Goal: Information Seeking & Learning: Learn about a topic

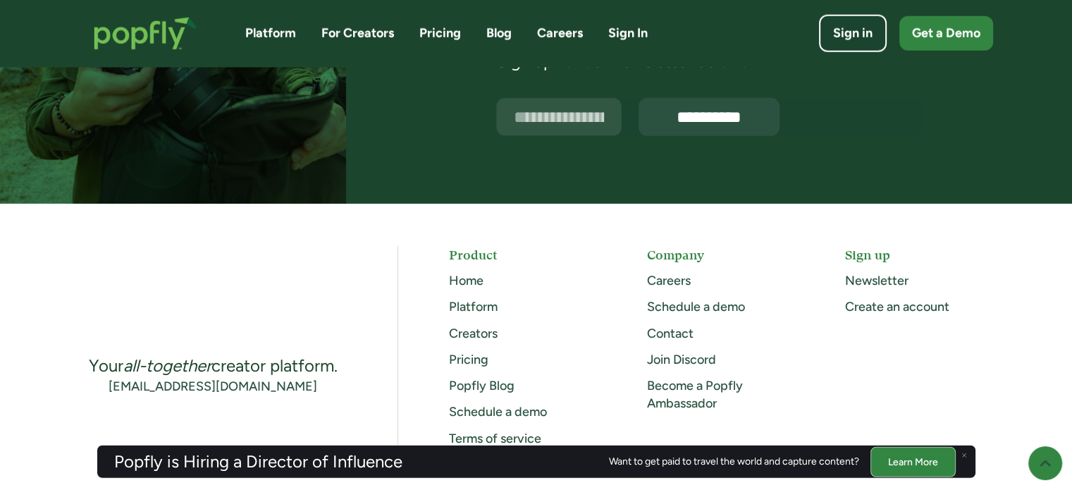
scroll to position [3719, 0]
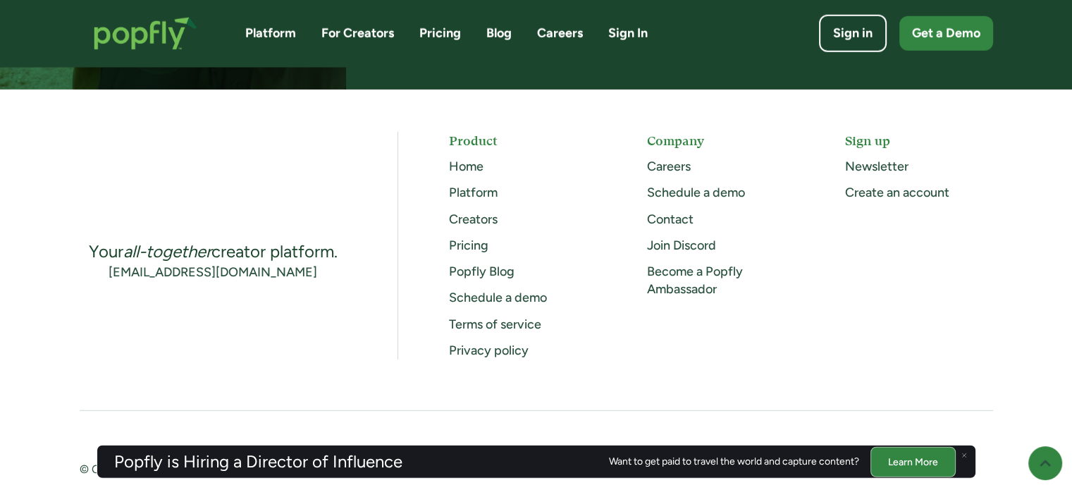
click at [347, 35] on link "For Creators" at bounding box center [357, 34] width 73 height 18
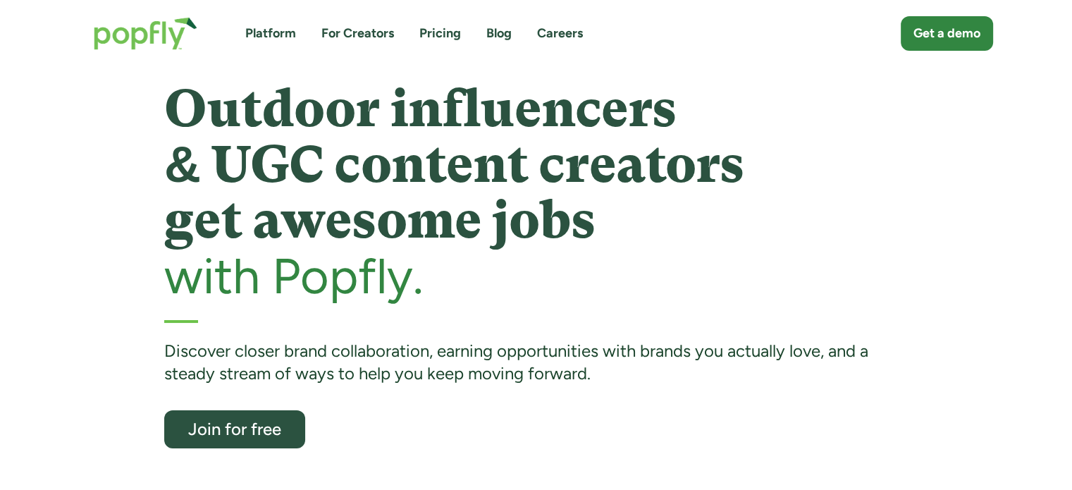
click at [271, 34] on link "Platform" at bounding box center [270, 34] width 51 height 18
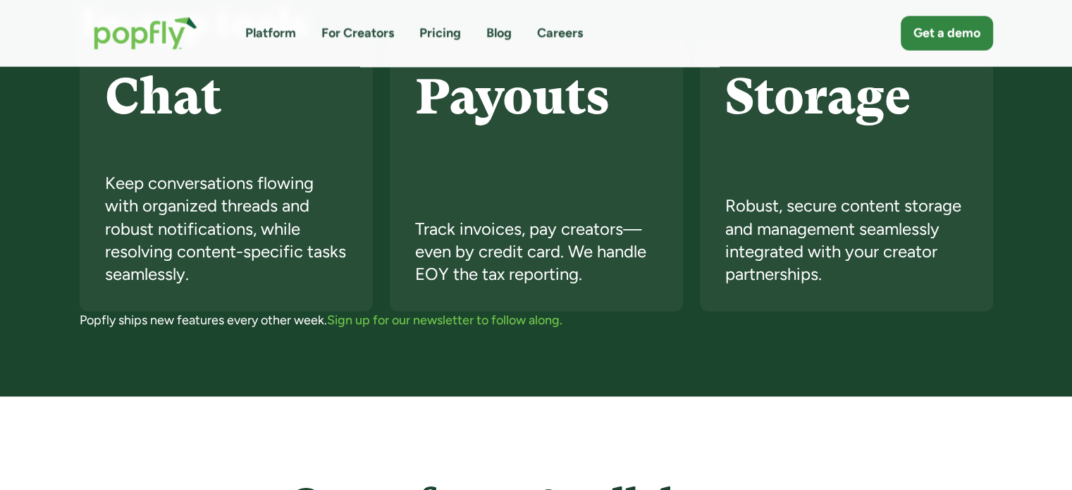
scroll to position [3256, 0]
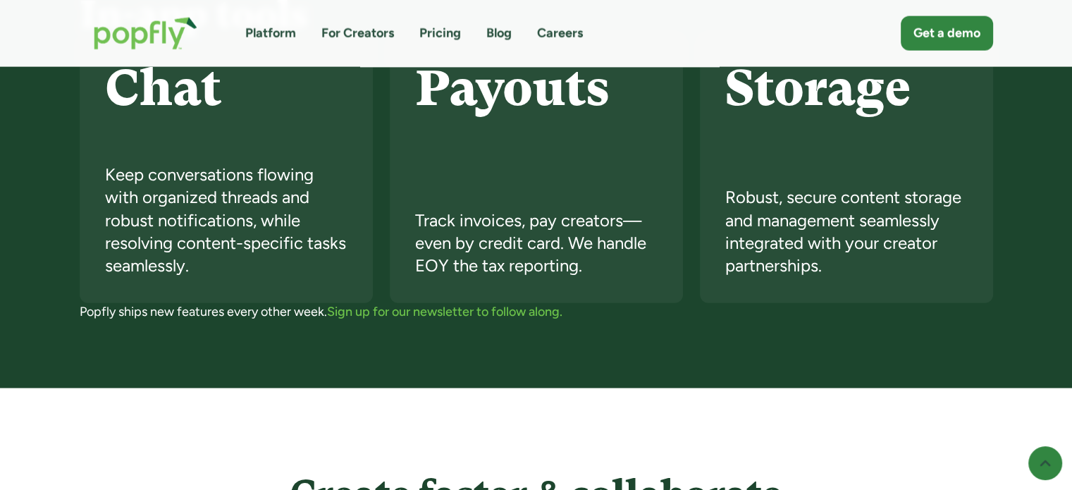
click at [499, 36] on link "Blog" at bounding box center [498, 34] width 25 height 18
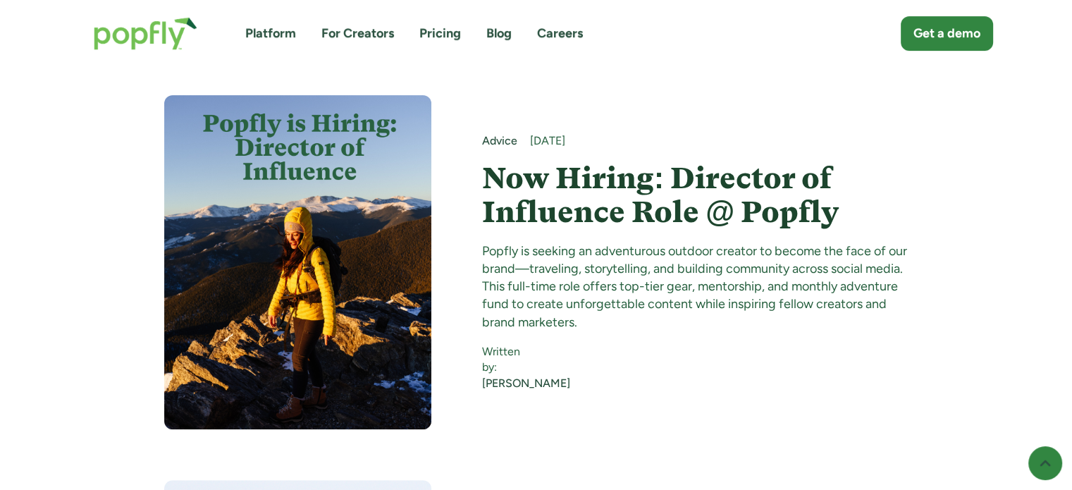
scroll to position [485, 0]
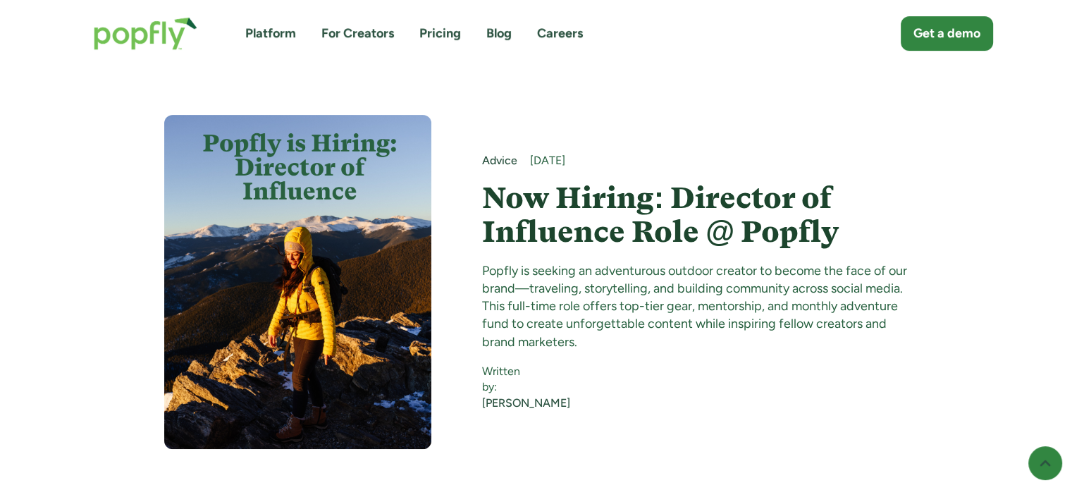
scroll to position [465, 0]
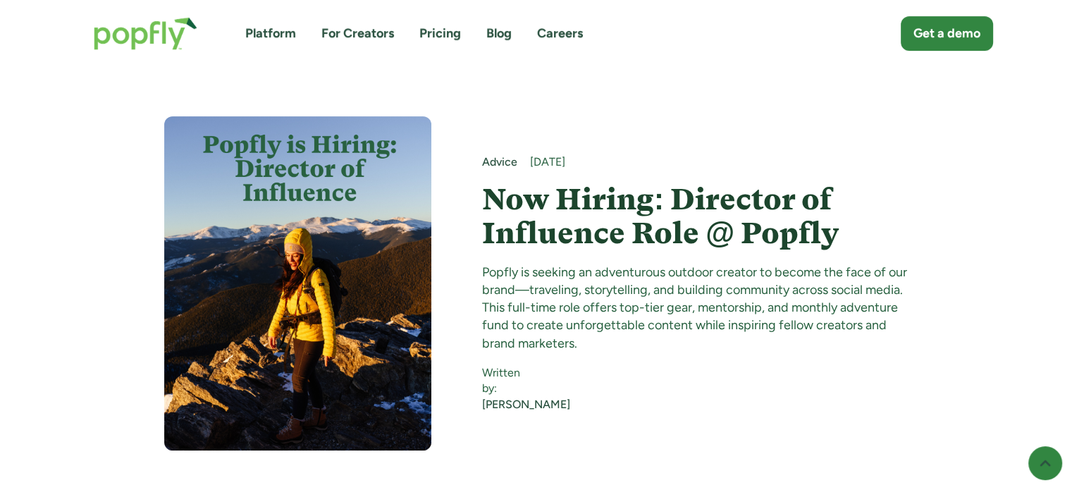
click at [794, 264] on div "Popfly is seeking an adventurous outdoor creator to become the face of our bran…" at bounding box center [695, 308] width 426 height 89
